Goal: Task Accomplishment & Management: Manage account settings

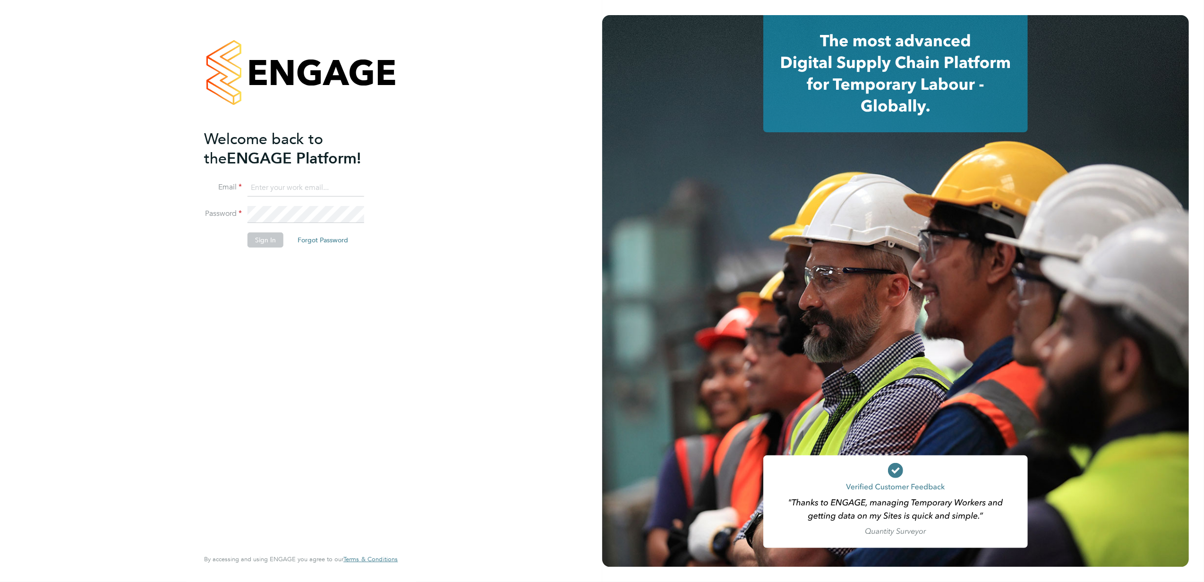
type input "jonathan.convery@countrysidepartnerships.com"
drag, startPoint x: 268, startPoint y: 290, endPoint x: 267, endPoint y: 275, distance: 15.1
click at [268, 289] on div "Welcome back to the ENGAGE Platform! Email jonathan.convery@countrysidepartners…" at bounding box center [296, 338] width 184 height 418
click at [267, 235] on button "Sign In" at bounding box center [266, 239] width 36 height 15
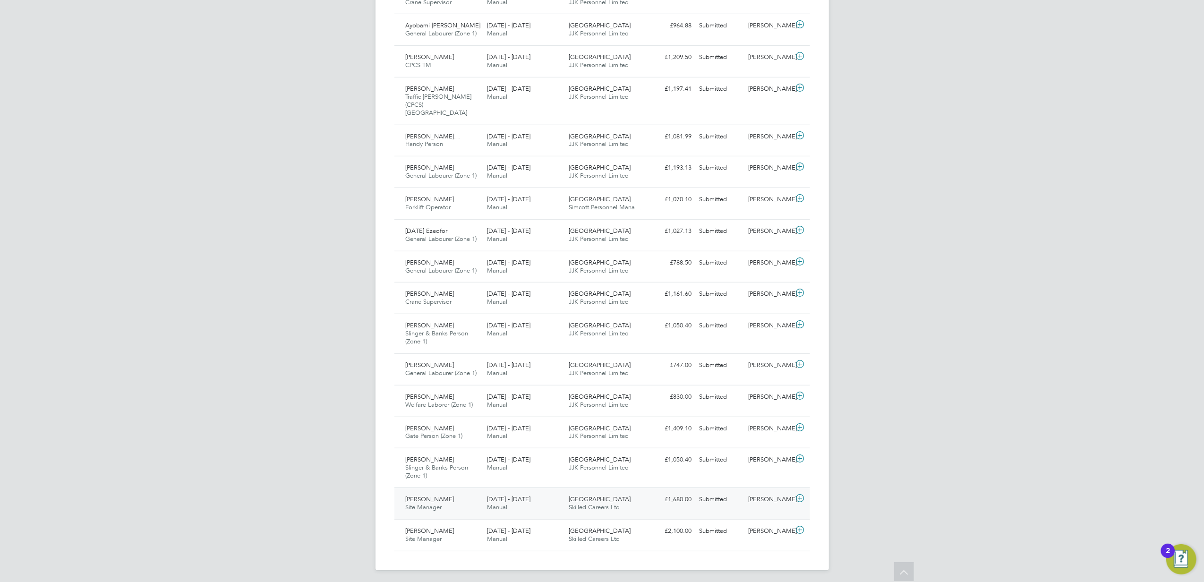
click at [802, 495] on icon at bounding box center [800, 499] width 12 height 8
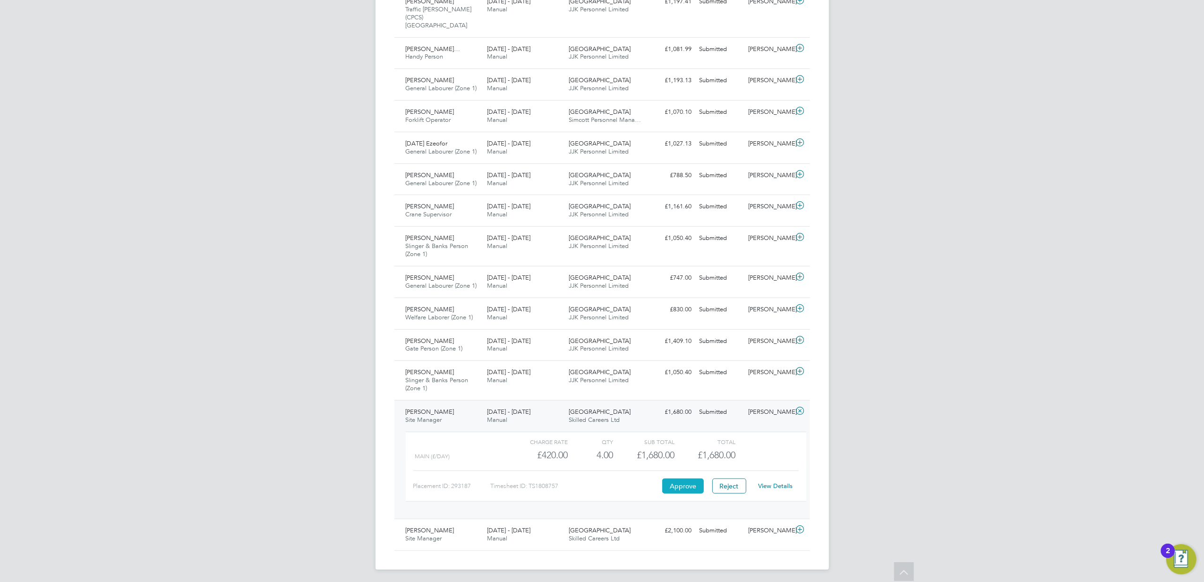
click at [683, 487] on button "Approve" at bounding box center [683, 486] width 42 height 15
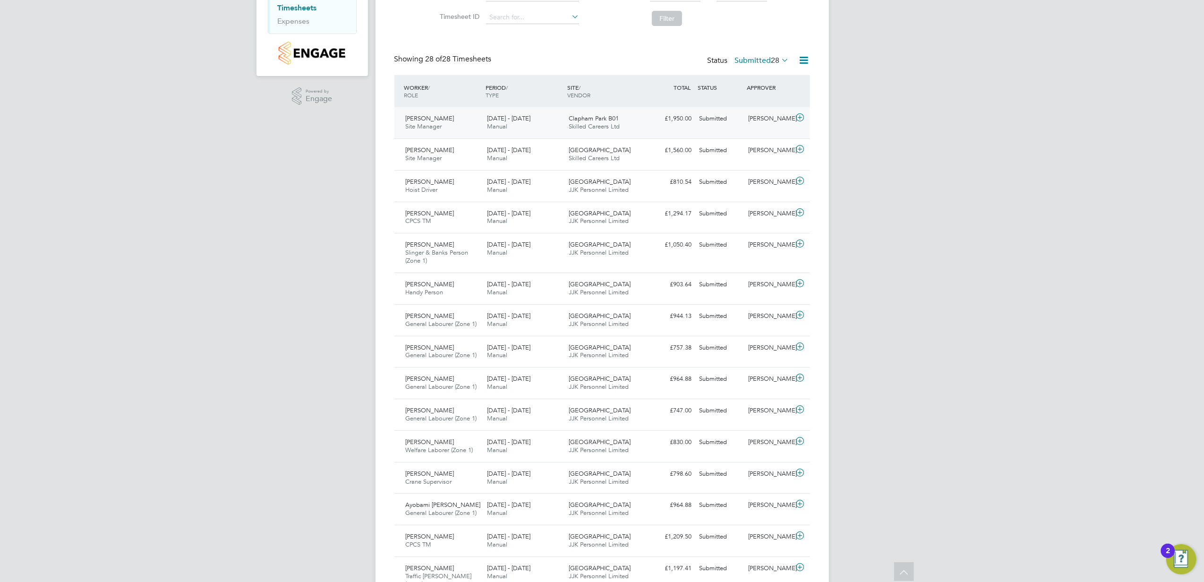
click at [450, 118] on span "Darius Ivaskevicius" at bounding box center [430, 118] width 49 height 8
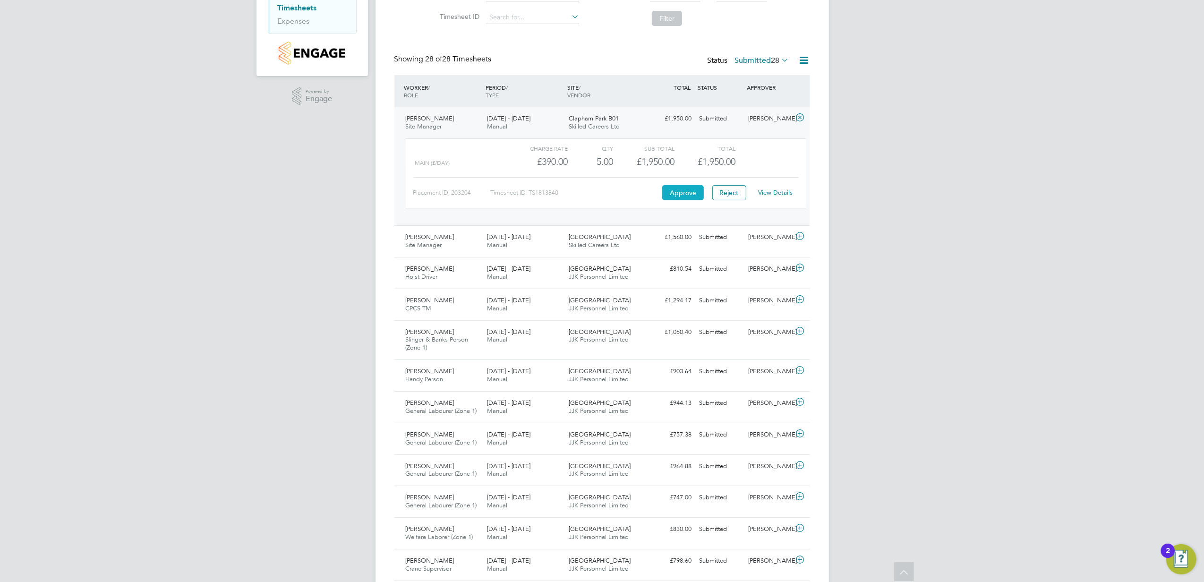
click at [692, 195] on button "Approve" at bounding box center [683, 192] width 42 height 15
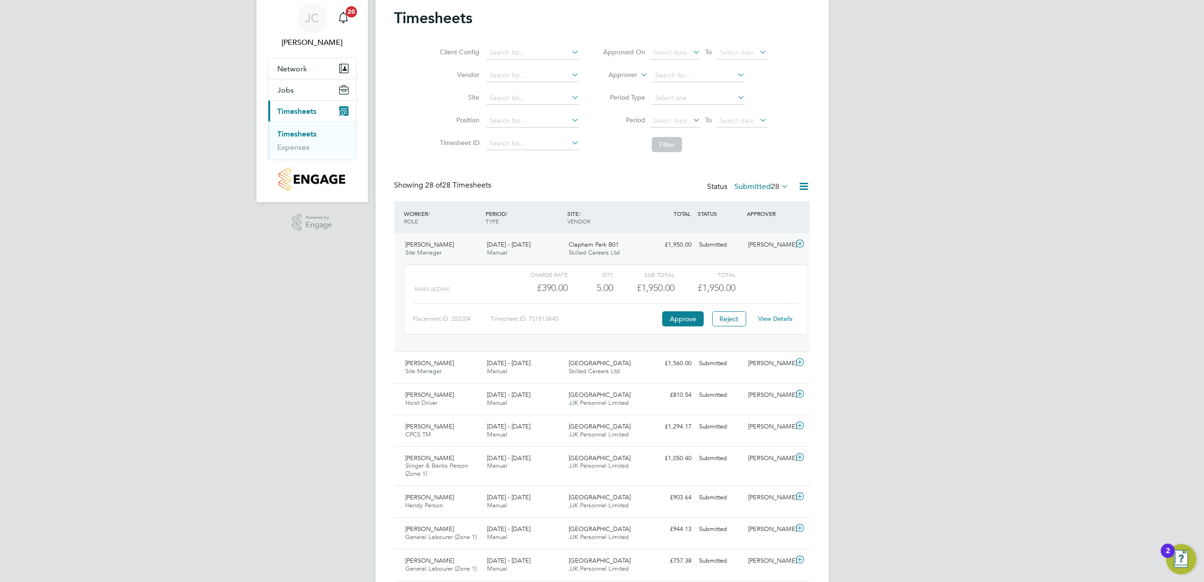
drag, startPoint x: 305, startPoint y: 135, endPoint x: 323, endPoint y: 140, distance: 19.1
click at [305, 135] on link "Timesheets" at bounding box center [297, 133] width 39 height 9
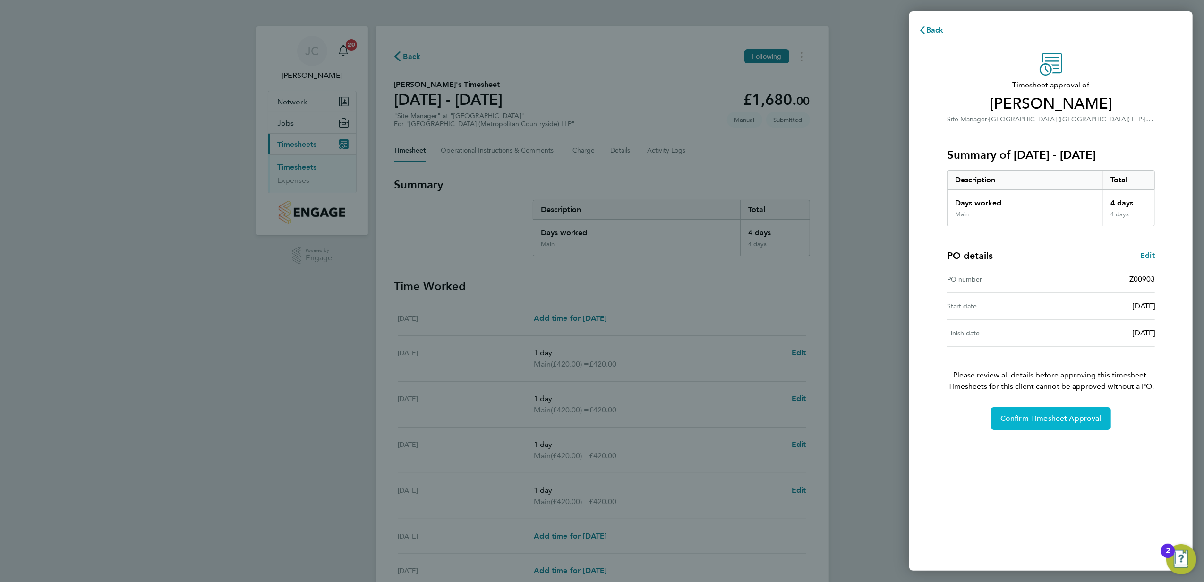
click at [1039, 413] on button "Confirm Timesheet Approval" at bounding box center [1051, 418] width 120 height 23
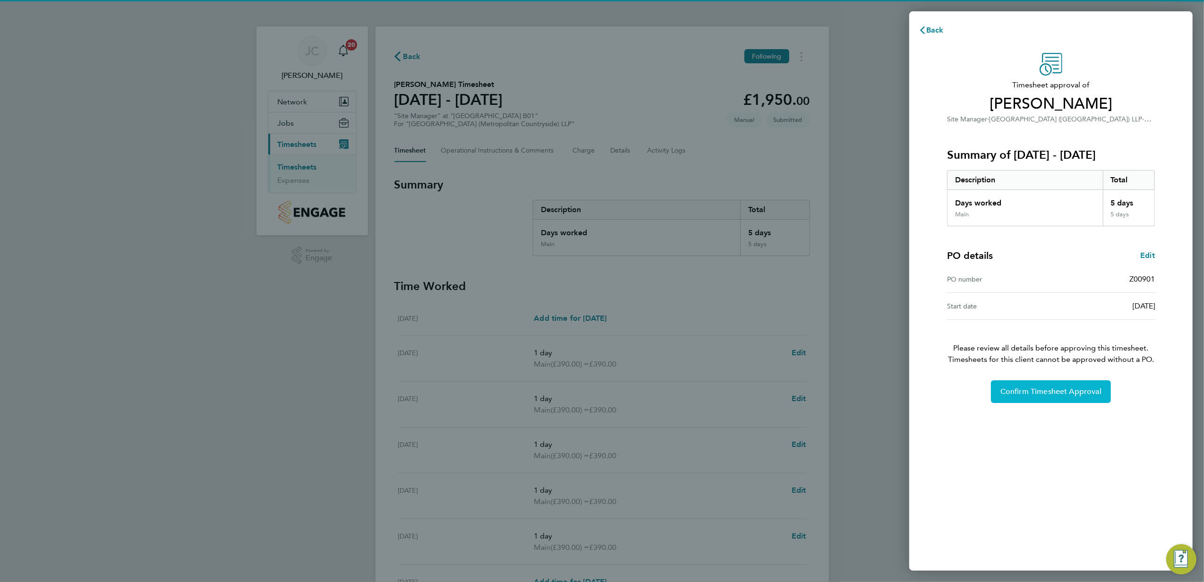
click at [1043, 386] on button "Confirm Timesheet Approval" at bounding box center [1051, 391] width 120 height 23
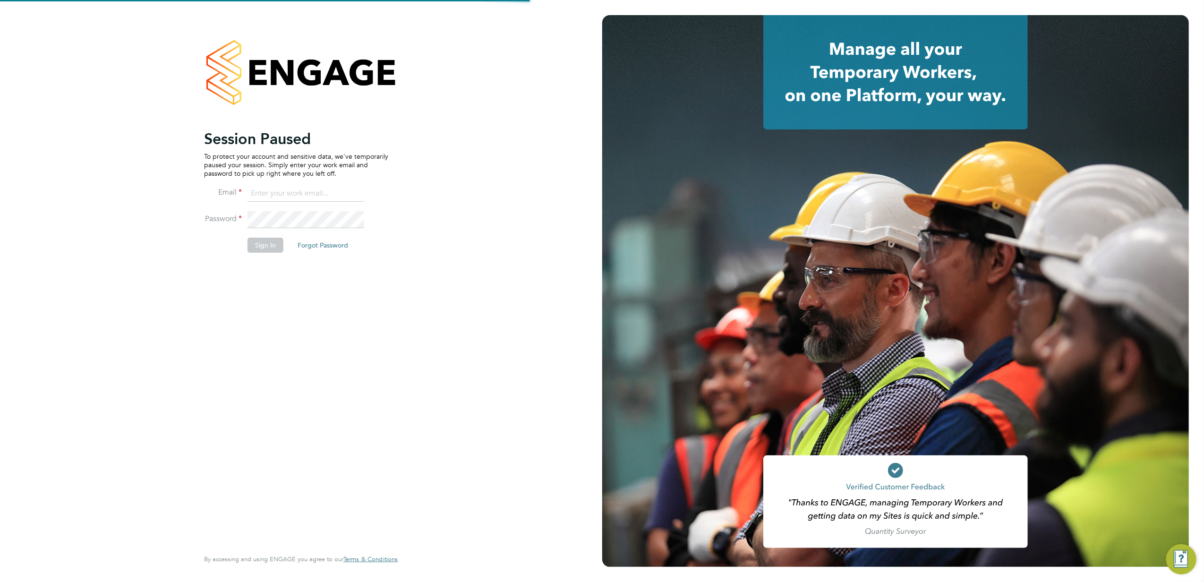
type input "jonathan.convery@countrysidepartnerships.com"
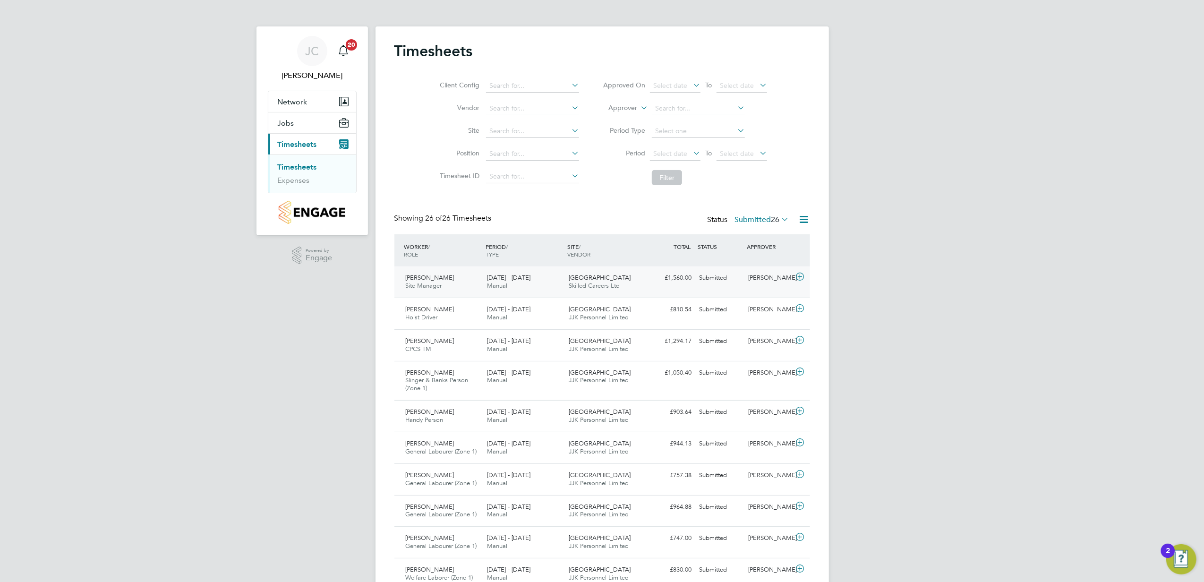
click at [800, 275] on icon at bounding box center [800, 277] width 12 height 8
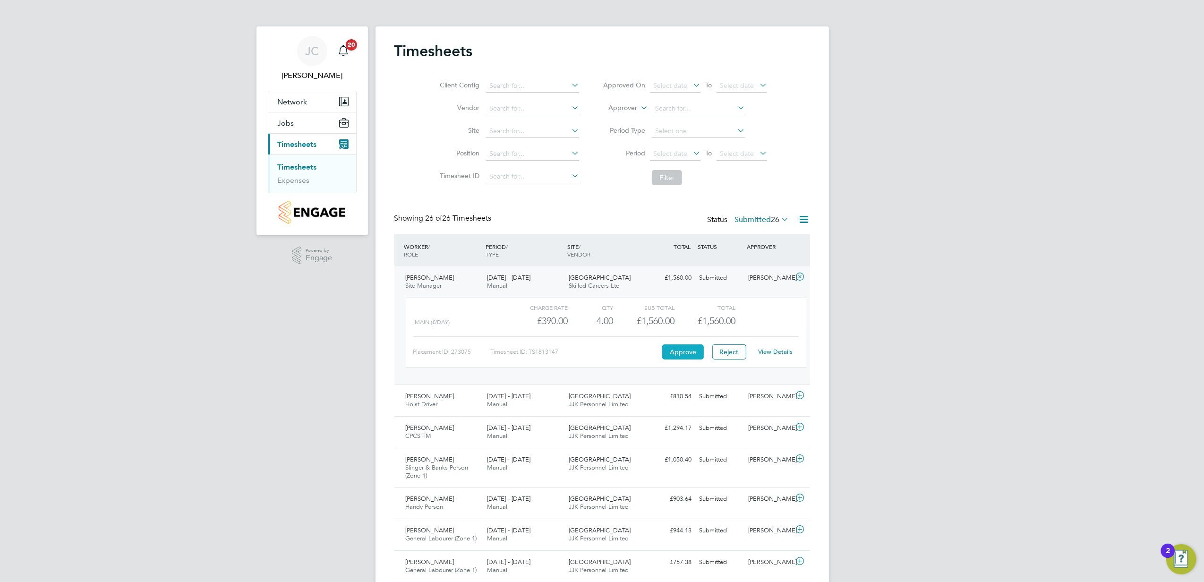
click at [687, 354] on button "Approve" at bounding box center [683, 351] width 42 height 15
click at [306, 165] on link "Timesheets" at bounding box center [297, 167] width 39 height 9
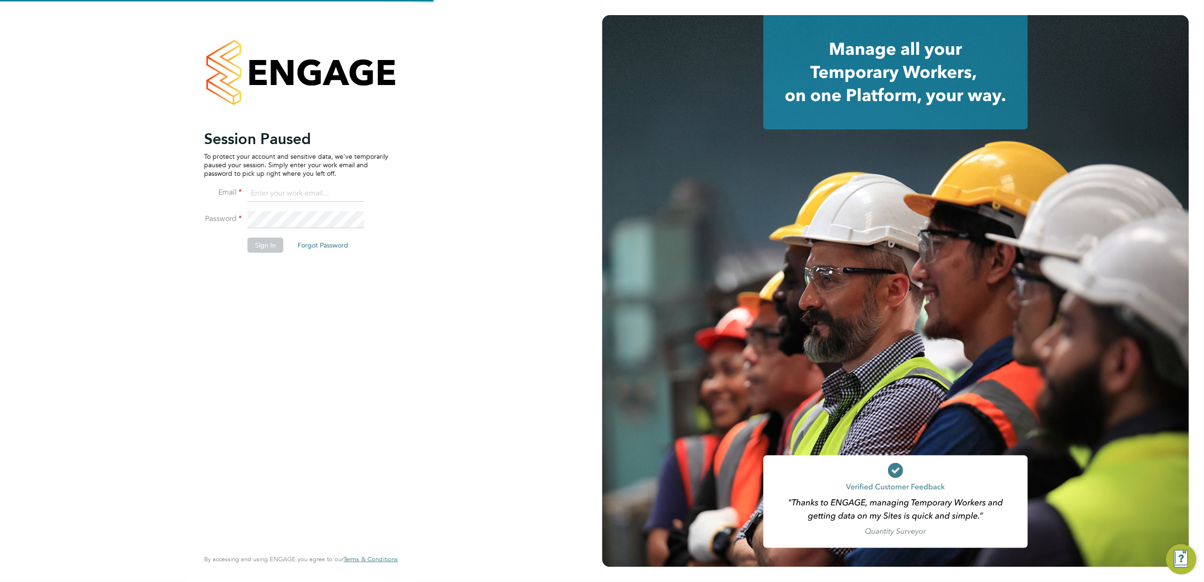
type input "jonathan.convery@countrysidepartnerships.com"
